Goal: Check status: Check status

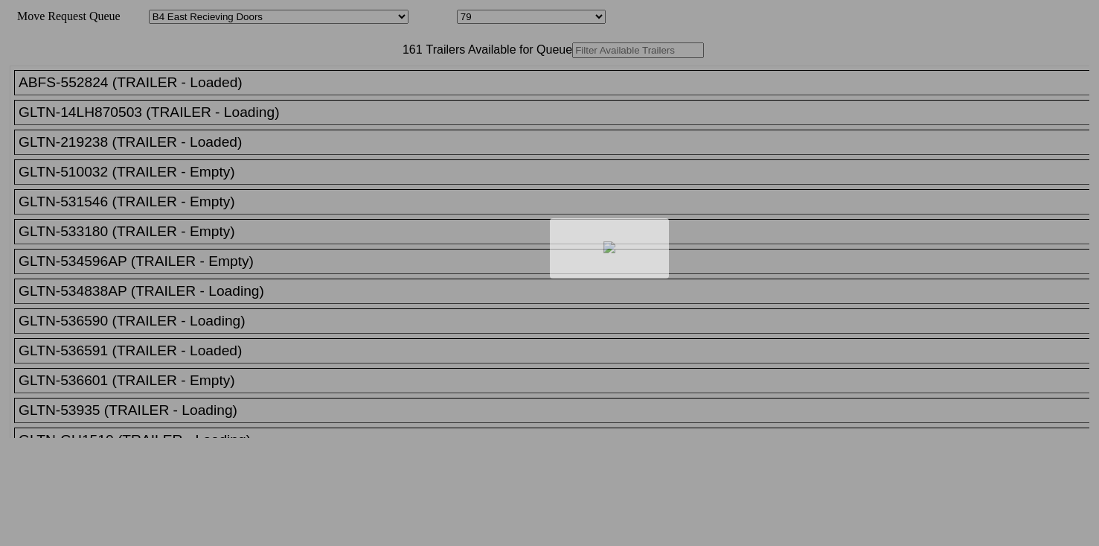
select select "527"
select select "8135"
click at [351, 81] on div at bounding box center [549, 273] width 1099 height 546
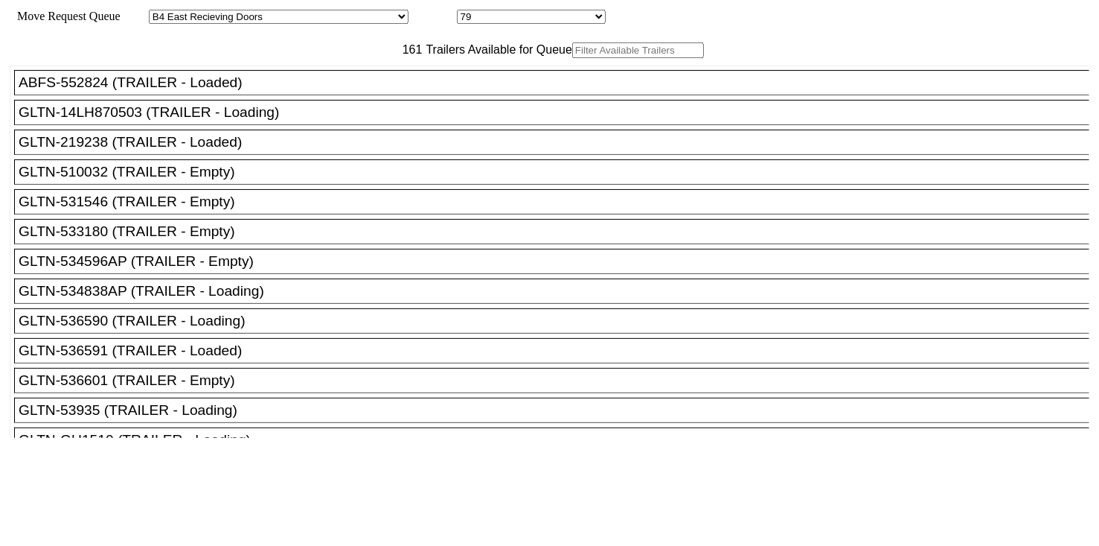
click at [572, 58] on input "text" at bounding box center [638, 50] width 132 height 16
paste input "XPOU412684"
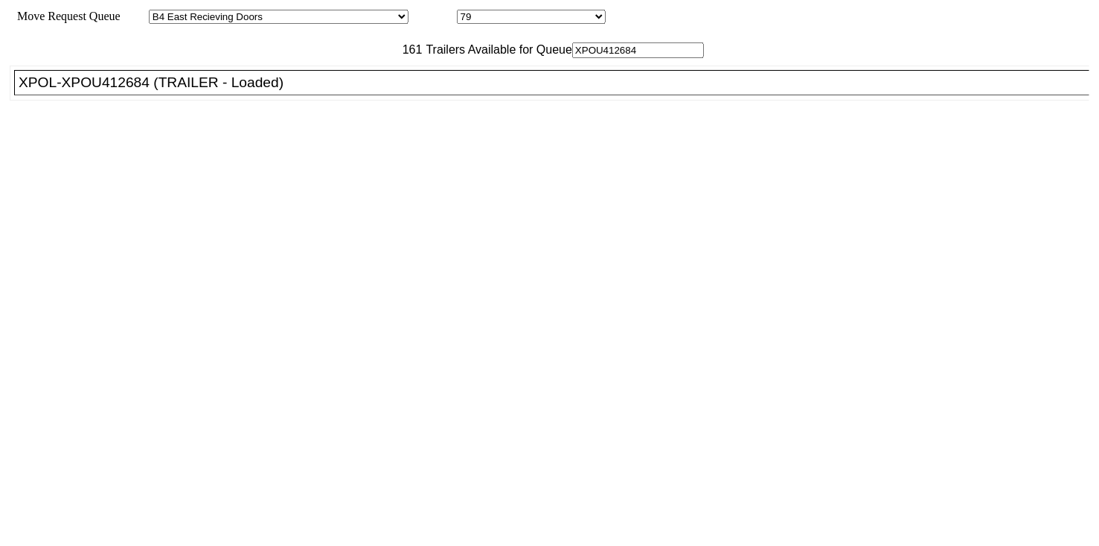
type input "XPOU412684"
click at [301, 91] on div "XPOL-XPOU412684 (TRAILER - Loaded)" at bounding box center [559, 82] width 1080 height 16
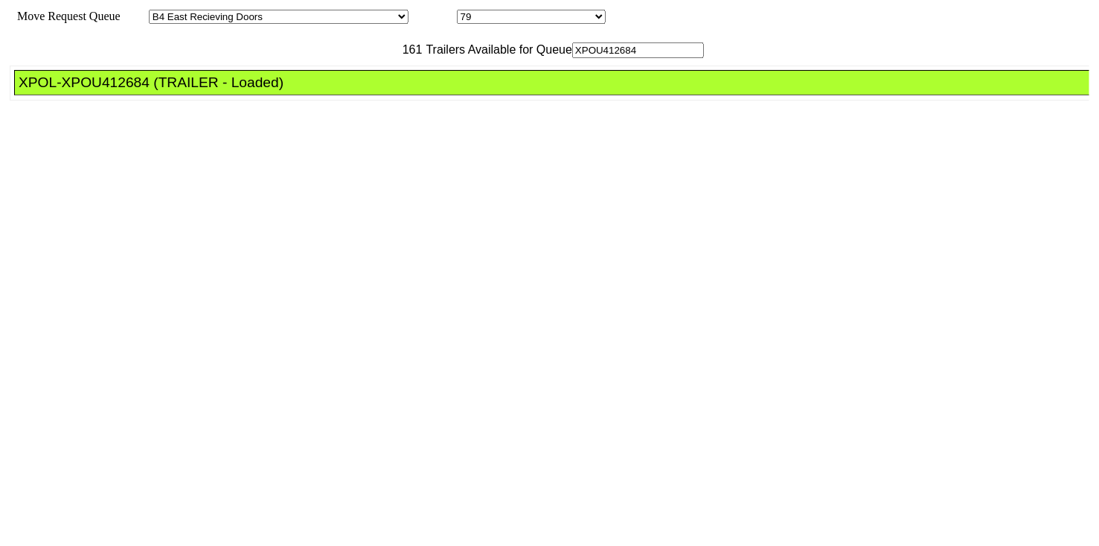
click at [301, 91] on div "XPOL-XPOU412684 (TRAILER - Loaded)" at bounding box center [559, 82] width 1080 height 16
